Goal: Information Seeking & Learning: Learn about a topic

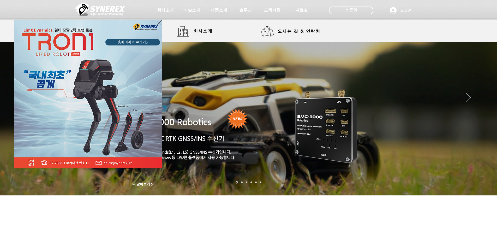
click at [191, 32] on div "LimX Dinamics" at bounding box center [248, 119] width 497 height 238
click at [187, 30] on div "LimX Dinamics" at bounding box center [248, 119] width 497 height 238
click at [159, 22] on icon "사이트로 돌아가기" at bounding box center [159, 23] width 5 height 7
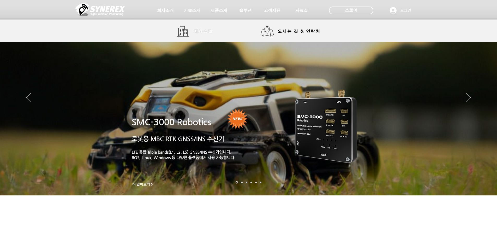
click at [183, 30] on link "회사소개" at bounding box center [196, 31] width 39 height 10
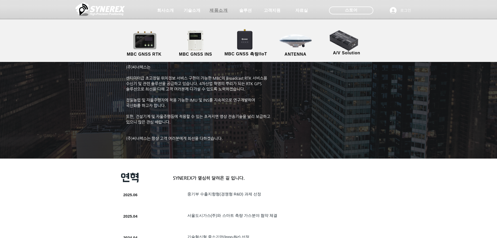
click at [220, 11] on span "제품소개" at bounding box center [219, 10] width 18 height 5
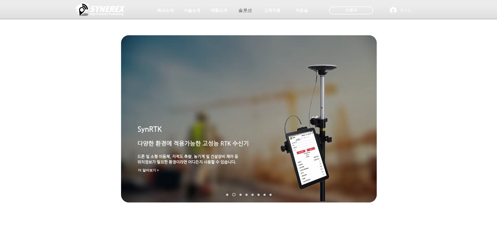
click at [252, 14] on span "솔루션" at bounding box center [246, 10] width 26 height 10
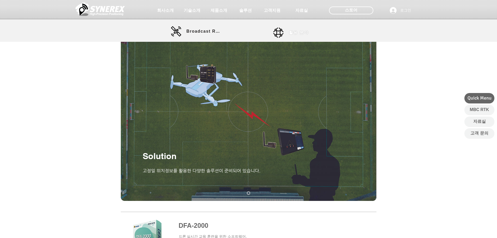
click at [287, 32] on link "활용 분야" at bounding box center [296, 32] width 47 height 10
click at [296, 34] on span "활용 분야" at bounding box center [299, 32] width 20 height 5
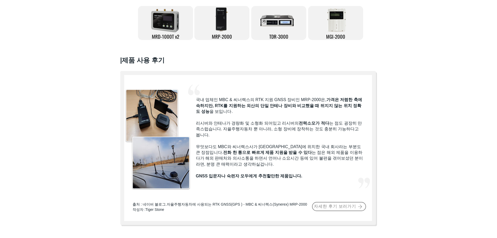
scroll to position [209, 0]
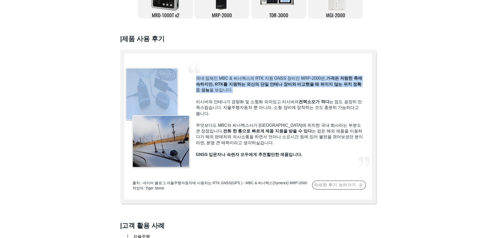
drag, startPoint x: 195, startPoint y: 82, endPoint x: 367, endPoint y: 94, distance: 172.9
click at [251, 92] on div "#comp-kzg9ho6b svg [data-color="1"] {fill: #F2F2F2;} 국내 업체인 MBC & 씨너렉스의 RTK 지원 …" at bounding box center [248, 127] width 256 height 154
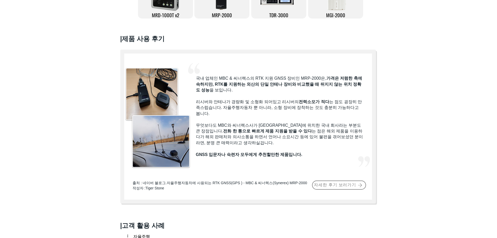
click at [398, 97] on div at bounding box center [248, 86] width 497 height 253
